Goal: Unclear

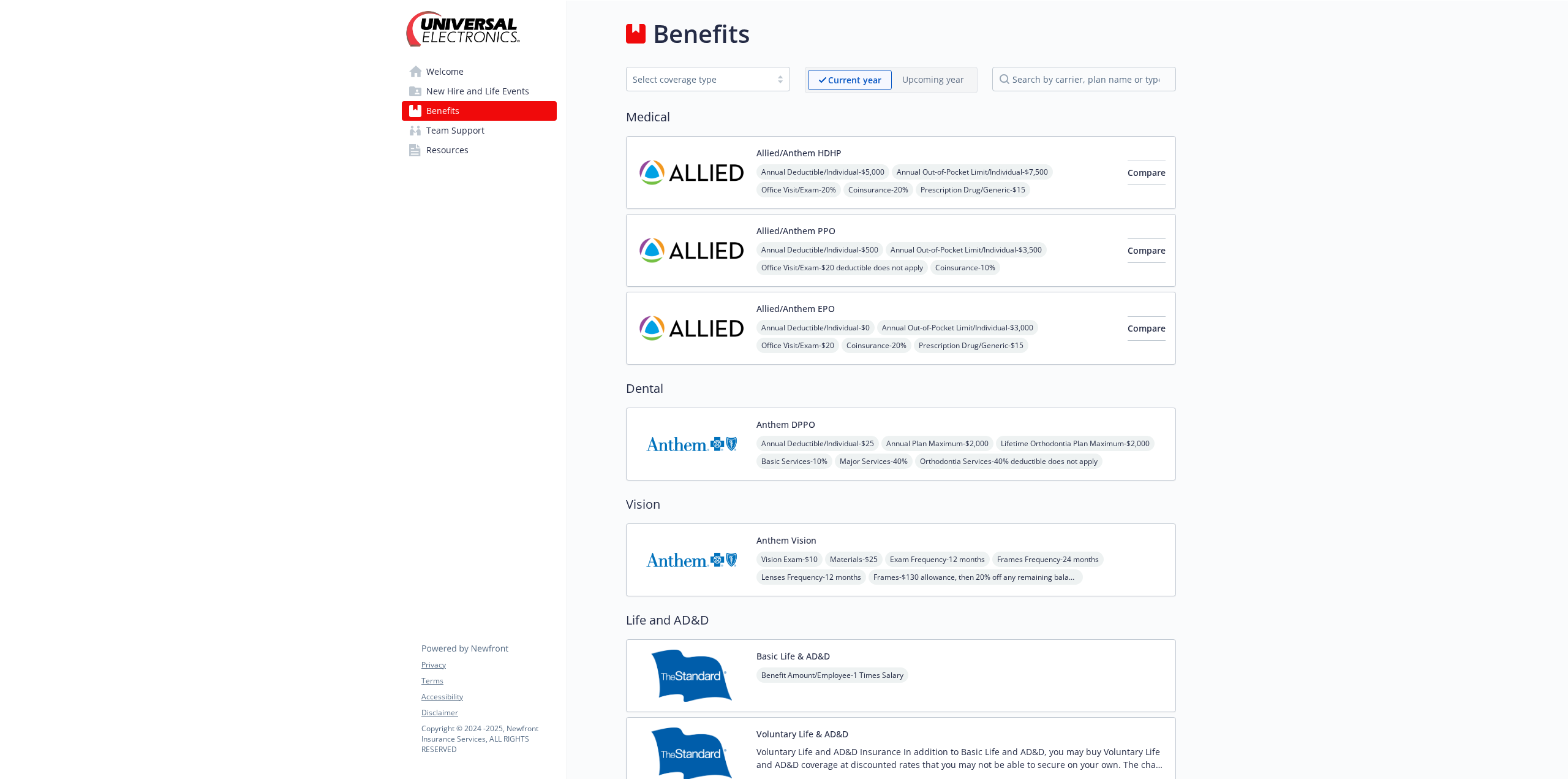
drag, startPoint x: 130, startPoint y: 458, endPoint x: 151, endPoint y: 463, distance: 21.6
